Goal: Information Seeking & Learning: Learn about a topic

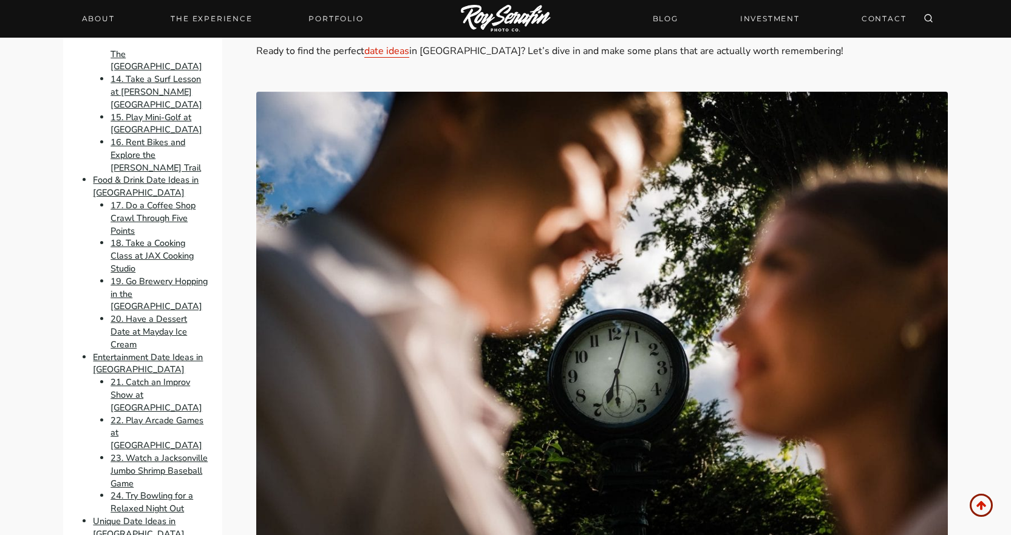
scroll to position [668, 0]
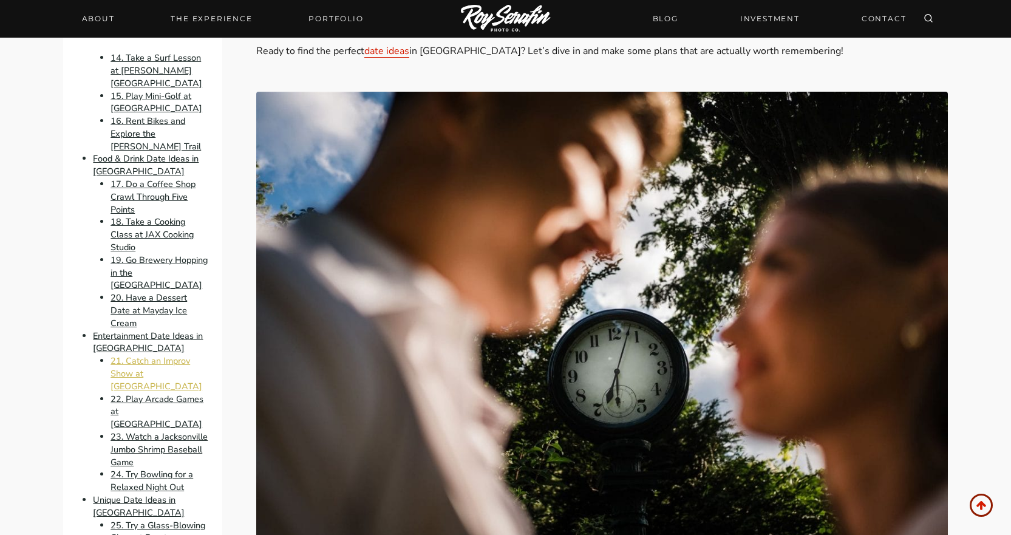
click at [165, 392] on link "21. Catch an Improv Show at [GEOGRAPHIC_DATA]" at bounding box center [156, 374] width 92 height 38
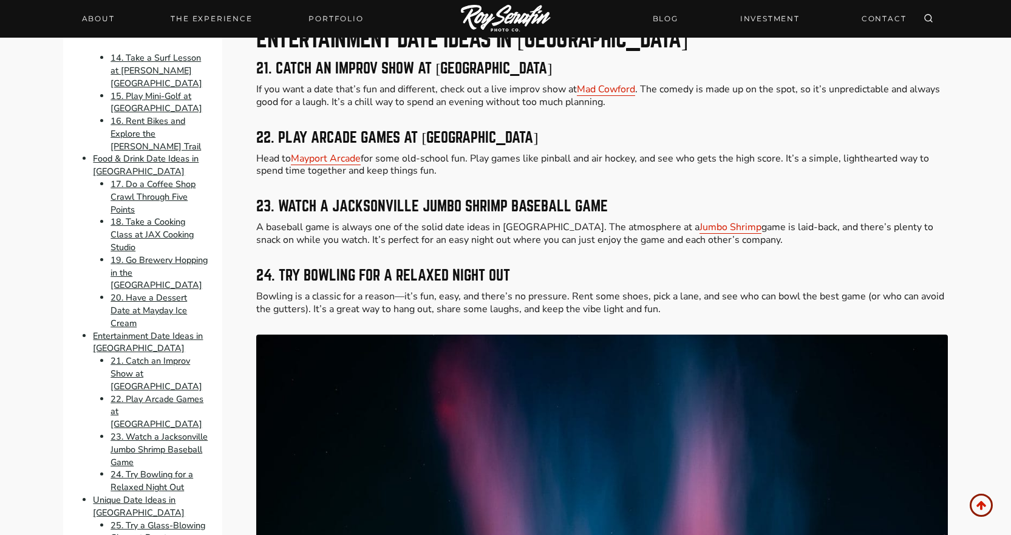
scroll to position [5548, 0]
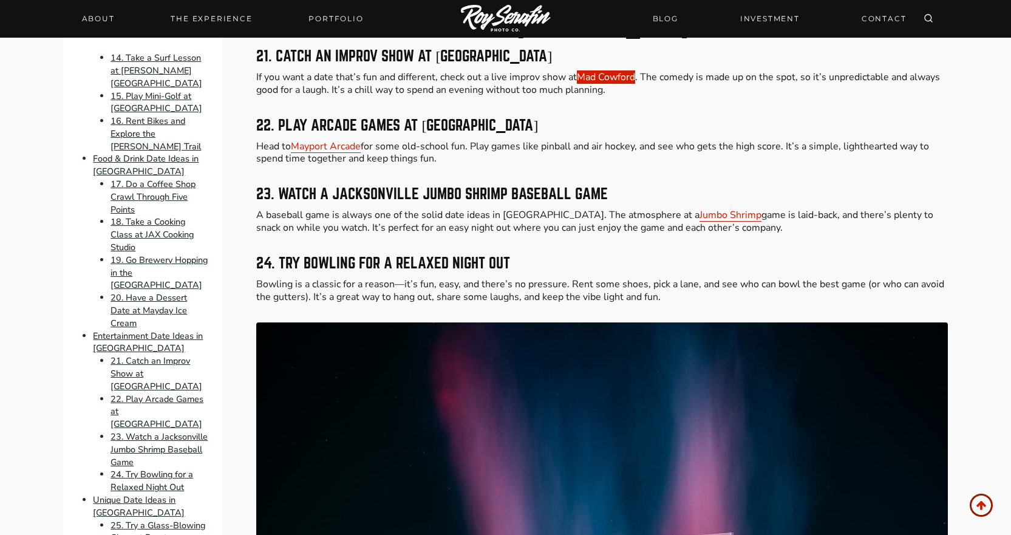
click at [631, 70] on link "Mad Cowford" at bounding box center [606, 76] width 58 height 13
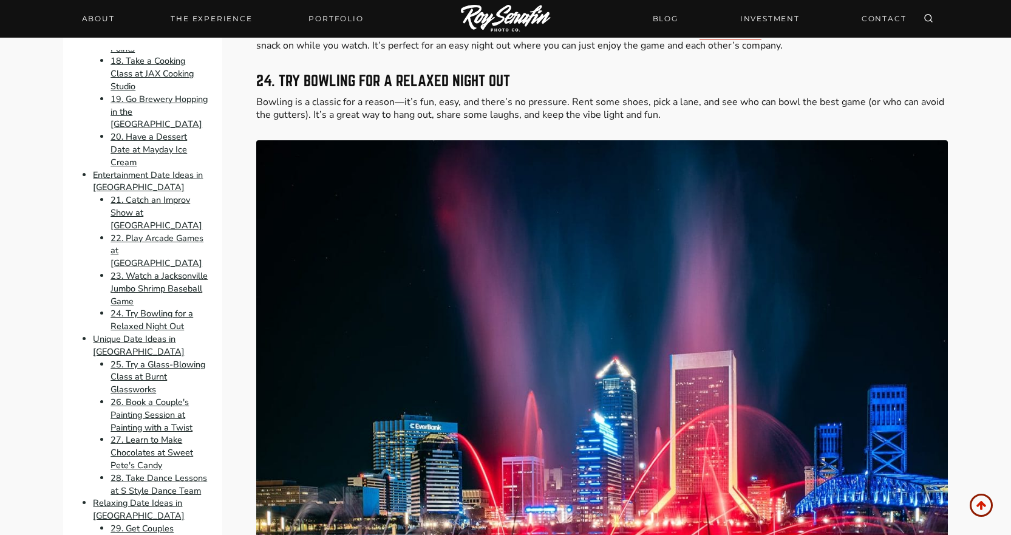
scroll to position [850, 0]
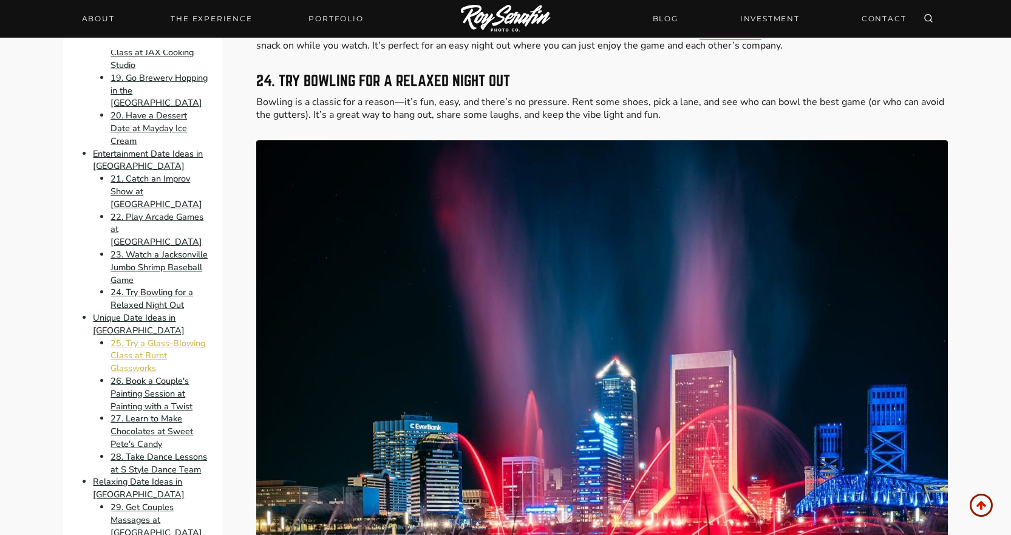
click at [163, 375] on link "25. Try a Glass-Blowing Class at Burnt Glassworks" at bounding box center [157, 356] width 95 height 38
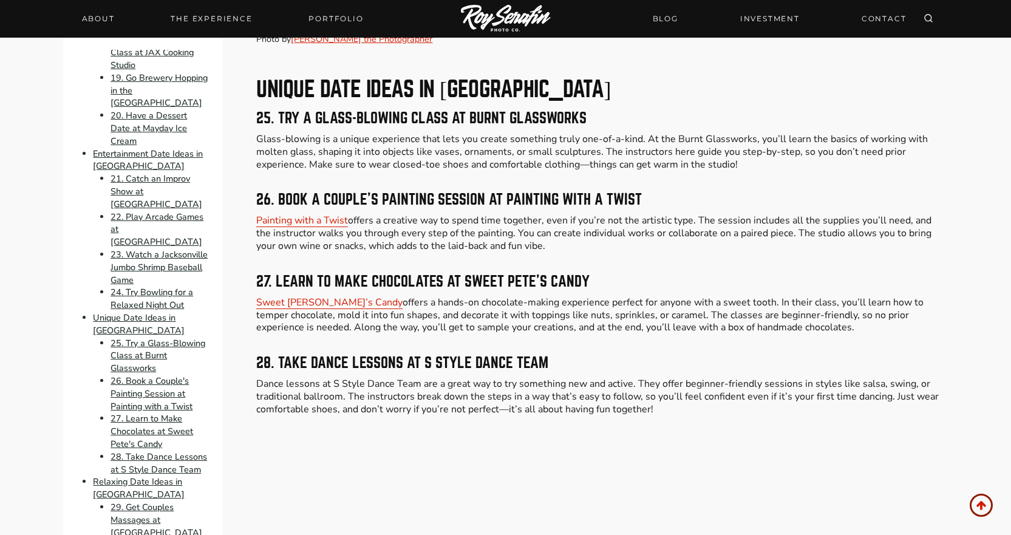
scroll to position [6242, 0]
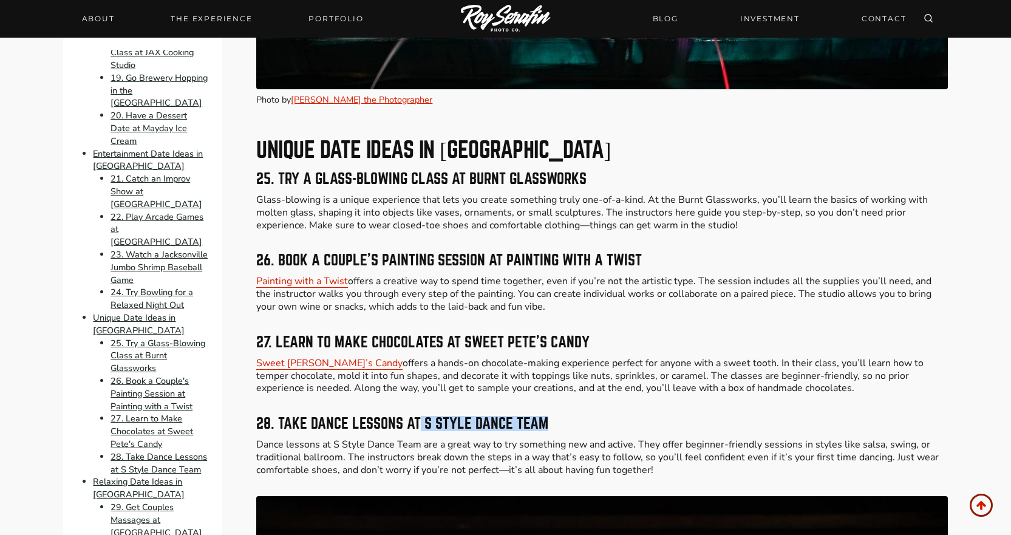
drag, startPoint x: 418, startPoint y: 407, endPoint x: 550, endPoint y: 406, distance: 132.4
click at [550, 416] on h3 "28. Take Dance Lessons at S Style Dance Team" at bounding box center [601, 423] width 691 height 15
copy h3 "S Style Dance Team"
drag, startPoint x: 466, startPoint y: 163, endPoint x: 588, endPoint y: 165, distance: 121.4
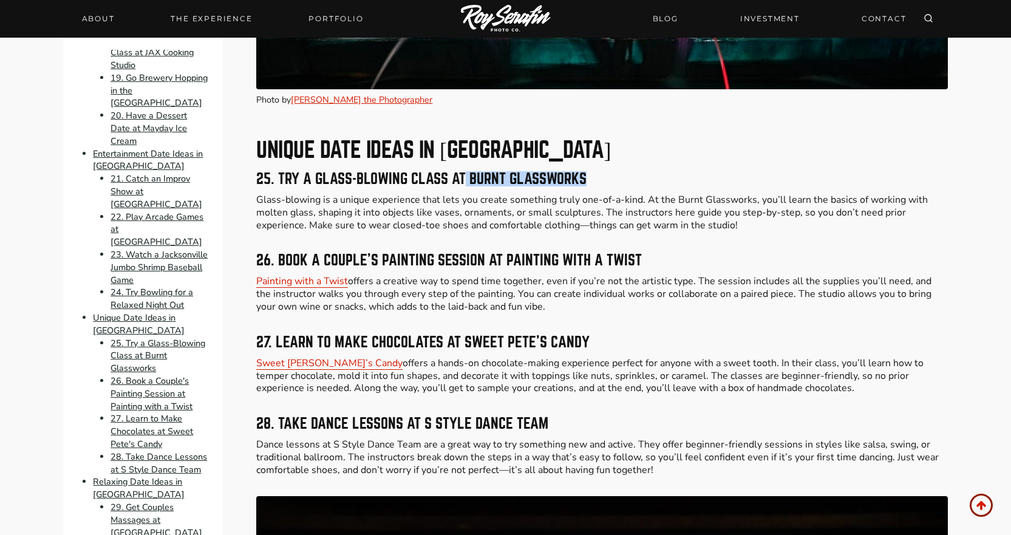
click at [588, 172] on h3 "25. Try a Glass-Blowing Class at Burnt Glassworks" at bounding box center [601, 179] width 691 height 15
copy h3 "Burnt Glassworks"
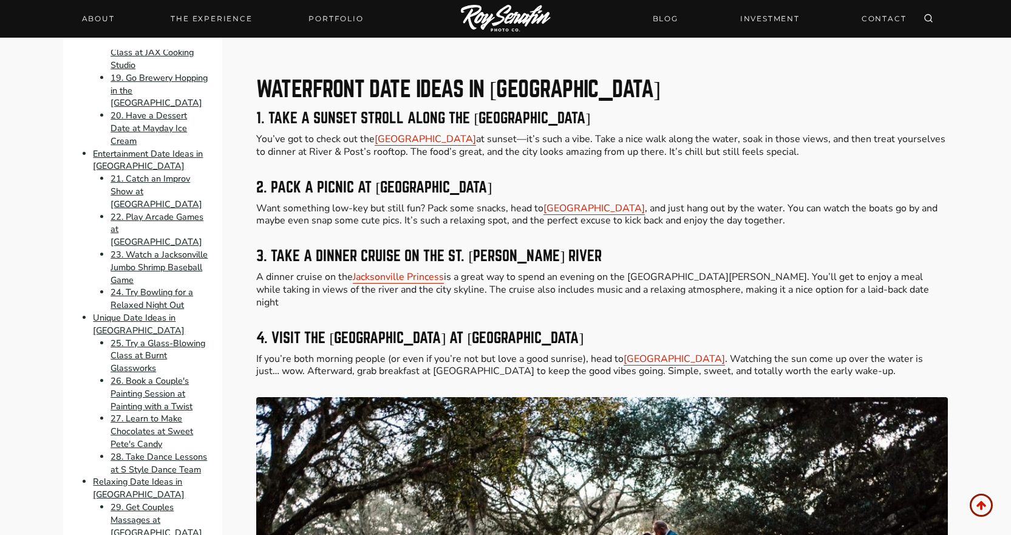
scroll to position [1203, 0]
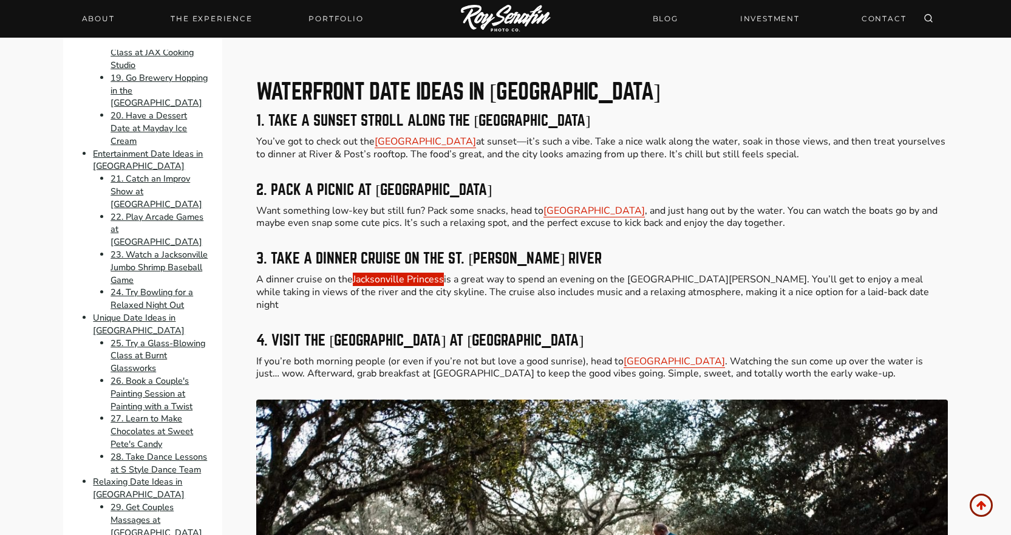
click at [409, 277] on link "Jacksonville Princess" at bounding box center [398, 279] width 91 height 13
